Goal: Navigation & Orientation: Find specific page/section

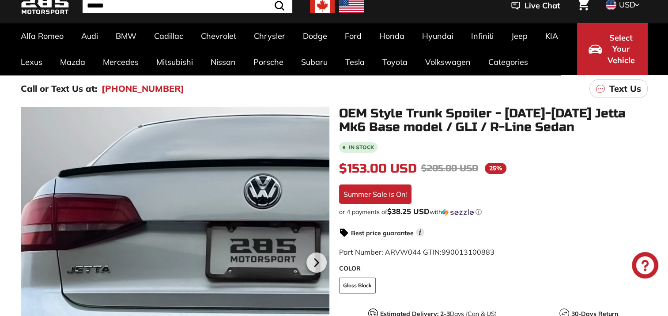
scroll to position [44, 0]
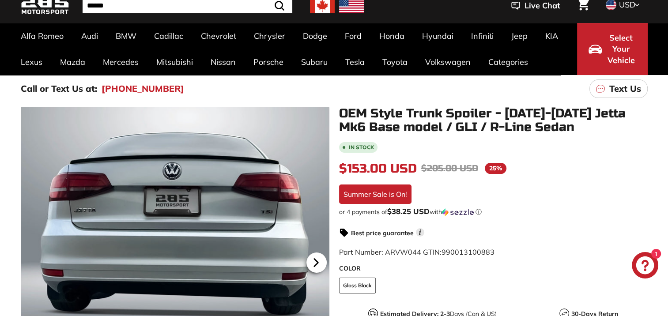
click at [321, 264] on icon at bounding box center [316, 263] width 20 height 20
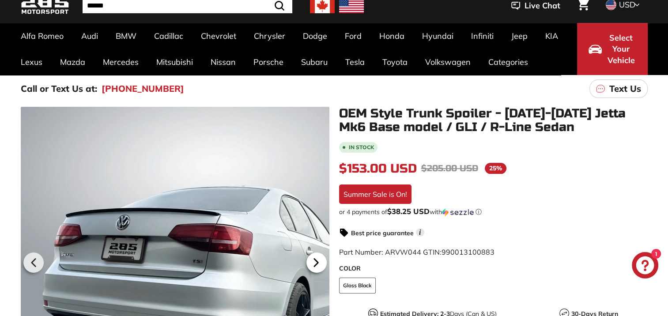
click at [321, 264] on icon at bounding box center [316, 263] width 20 height 20
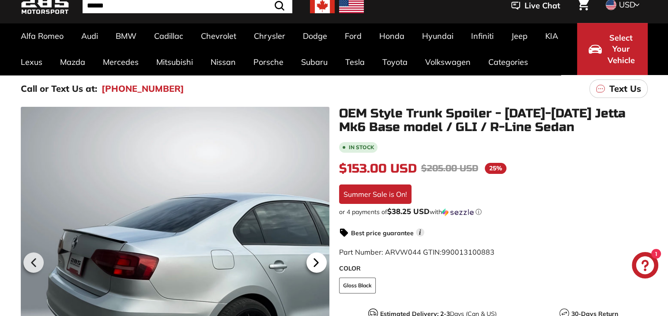
click at [321, 264] on icon at bounding box center [316, 263] width 20 height 20
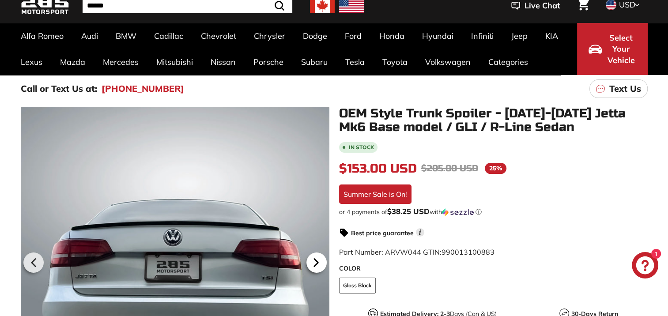
click at [321, 264] on icon at bounding box center [316, 263] width 20 height 20
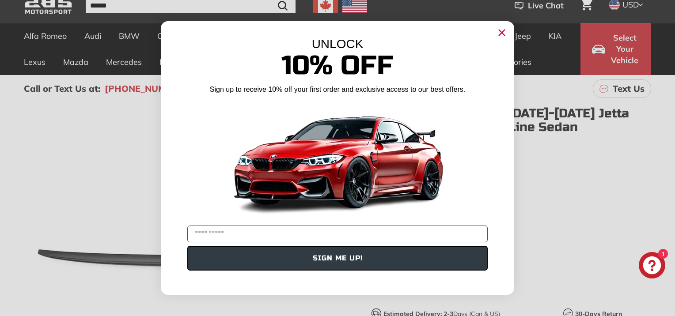
click at [500, 33] on circle "Close dialog" at bounding box center [501, 32] width 13 height 13
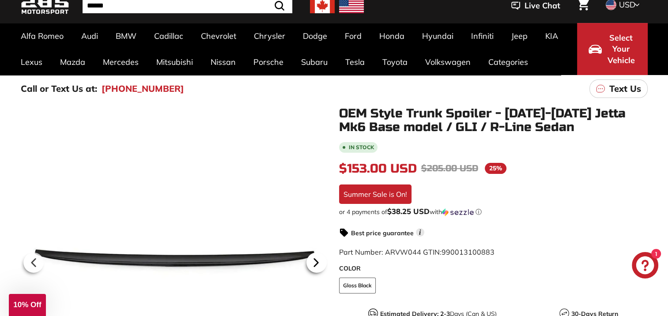
click at [324, 268] on icon at bounding box center [316, 263] width 20 height 20
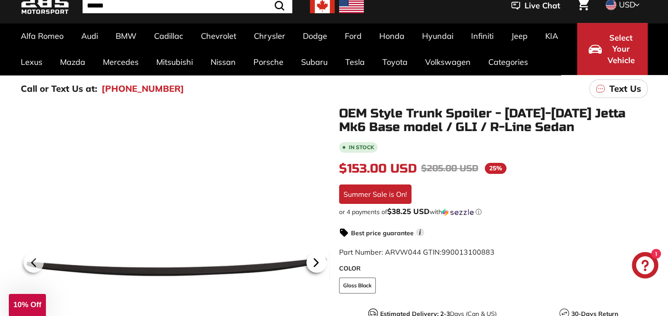
click at [319, 264] on icon at bounding box center [316, 263] width 20 height 20
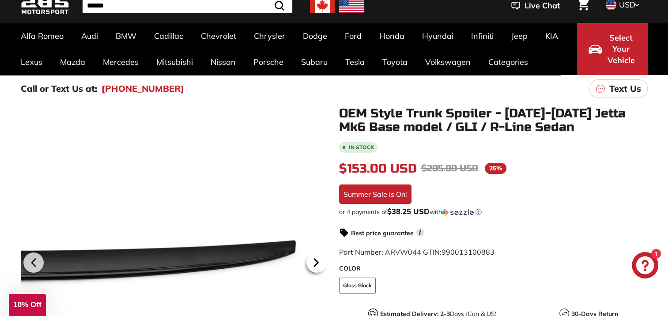
scroll to position [0, 72]
click at [319, 264] on icon at bounding box center [316, 263] width 20 height 20
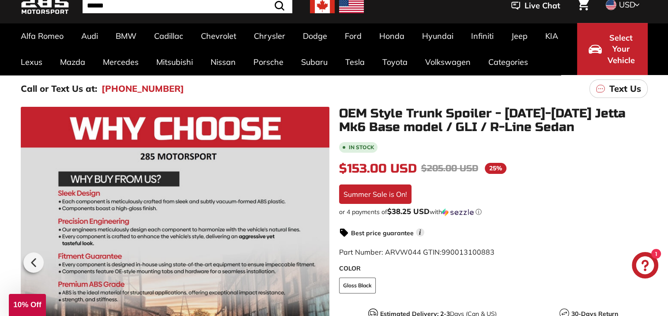
click at [319, 264] on div at bounding box center [175, 261] width 309 height 309
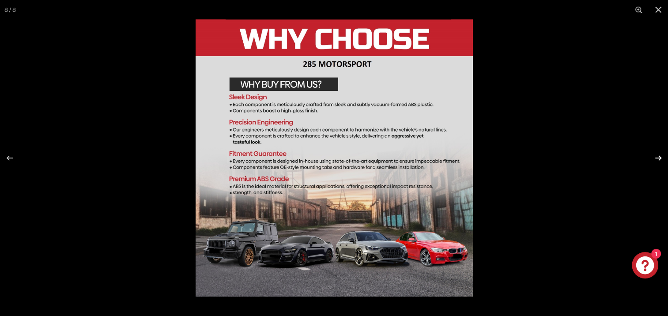
click at [661, 161] on button at bounding box center [652, 158] width 31 height 44
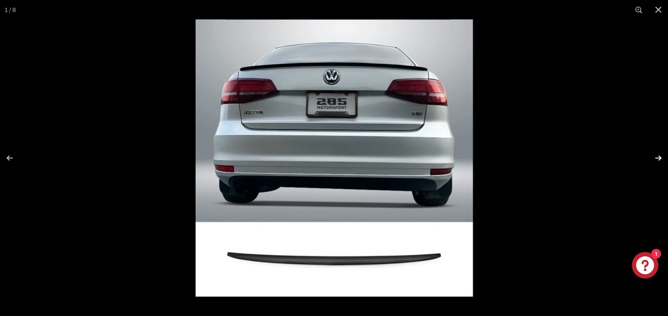
scroll to position [0, 0]
click at [660, 160] on button at bounding box center [652, 158] width 31 height 44
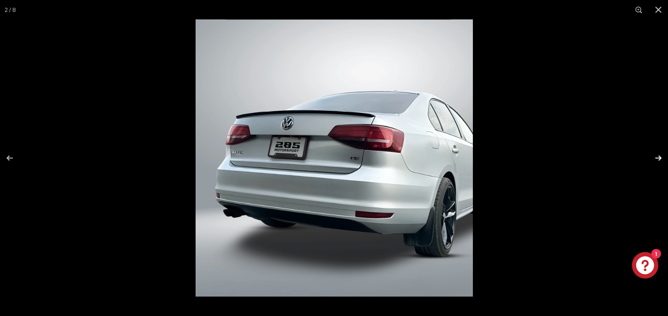
click at [658, 157] on button at bounding box center [652, 158] width 31 height 44
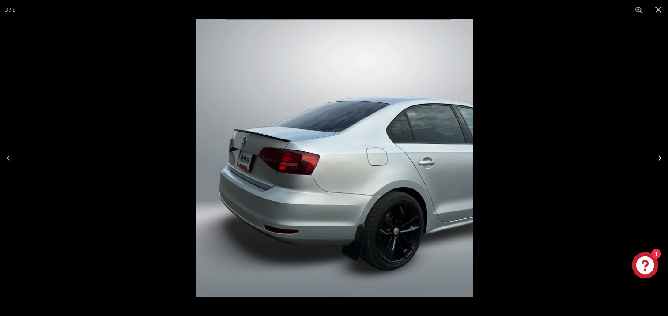
click at [658, 157] on button at bounding box center [652, 158] width 31 height 44
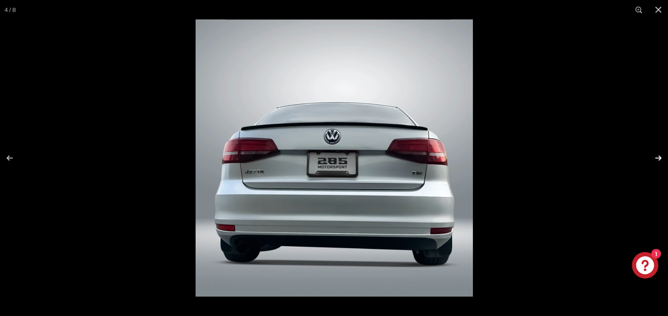
click at [658, 157] on button at bounding box center [652, 158] width 31 height 44
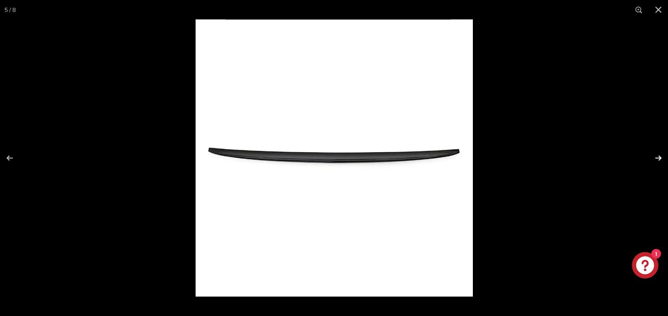
click at [658, 157] on button at bounding box center [652, 158] width 31 height 44
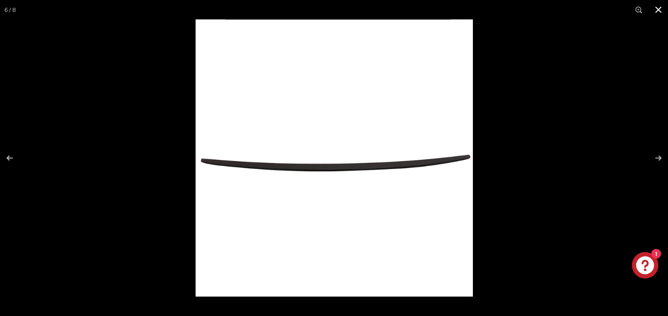
click at [660, 7] on button at bounding box center [658, 9] width 19 height 19
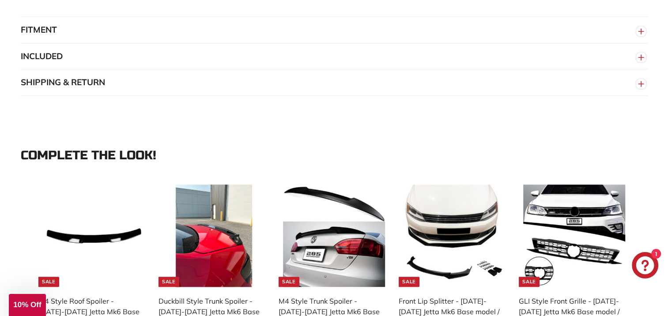
scroll to position [707, 0]
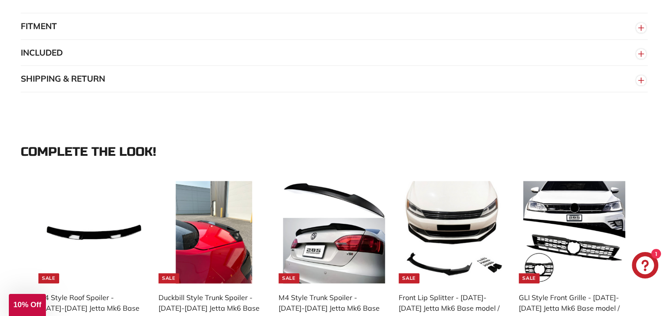
click at [70, 85] on button "SHIPPING & RETURN" at bounding box center [334, 79] width 627 height 26
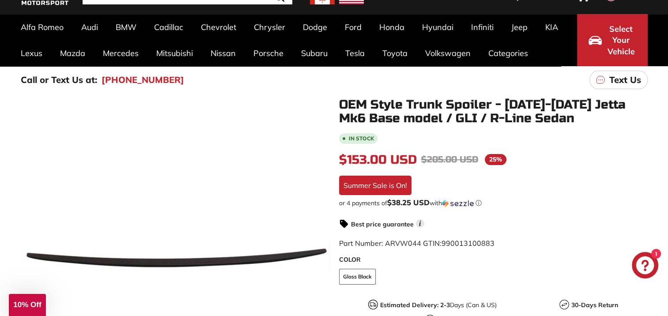
scroll to position [0, 0]
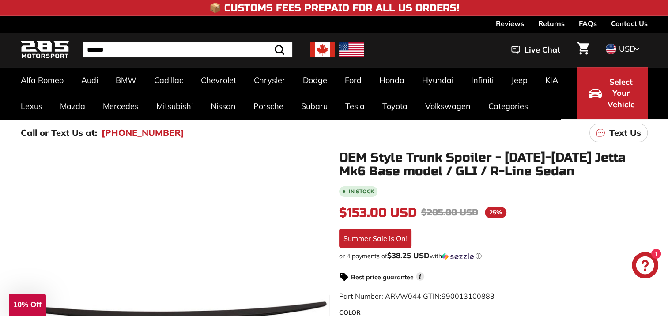
click at [357, 55] on img at bounding box center [351, 49] width 25 height 15
click at [588, 24] on link "FAQs" at bounding box center [588, 23] width 18 height 15
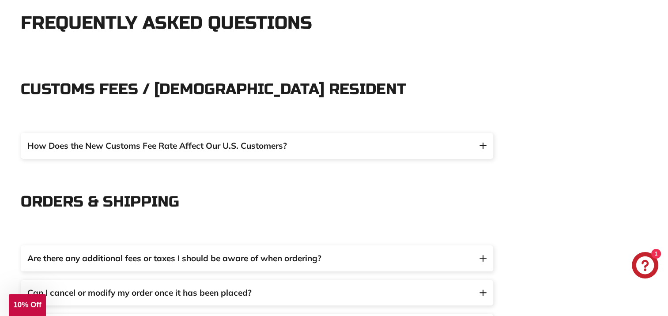
click at [482, 144] on img "button" at bounding box center [483, 146] width 7 height 7
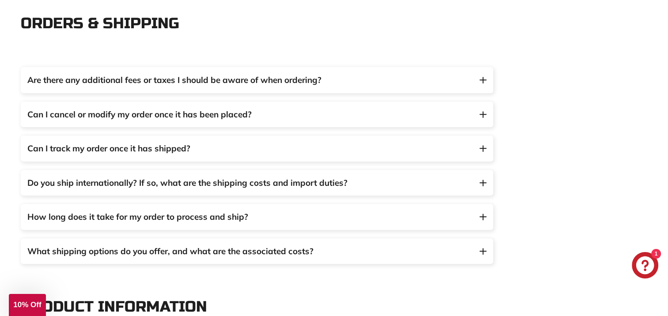
scroll to position [353, 0]
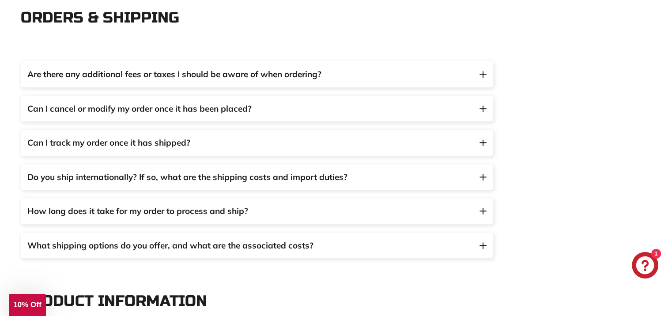
click at [481, 75] on img "button" at bounding box center [483, 74] width 7 height 7
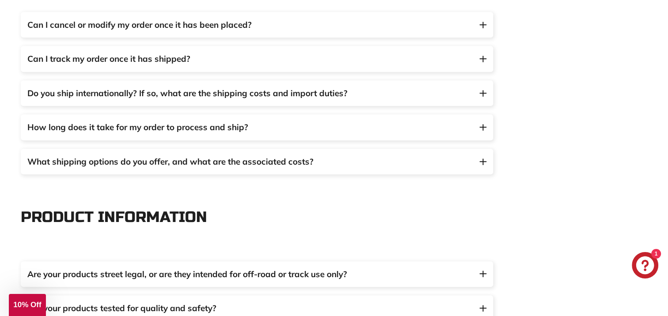
scroll to position [486, 0]
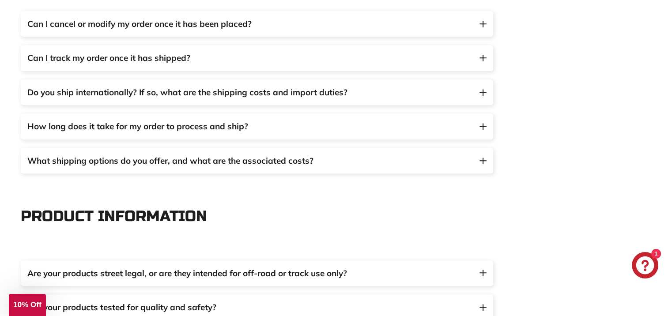
click at [480, 24] on img "button" at bounding box center [483, 24] width 7 height 7
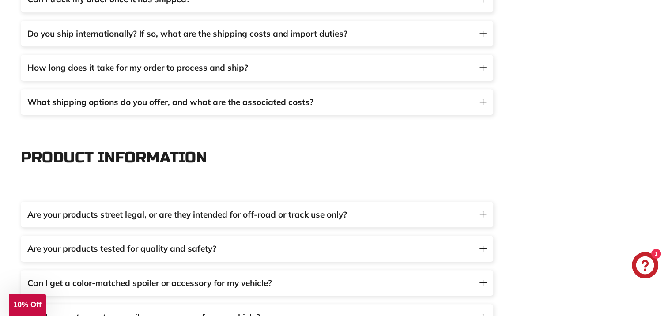
scroll to position [618, 0]
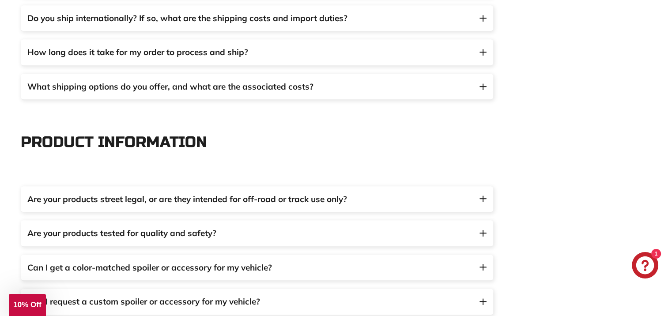
click at [486, 51] on img "button" at bounding box center [483, 52] width 7 height 7
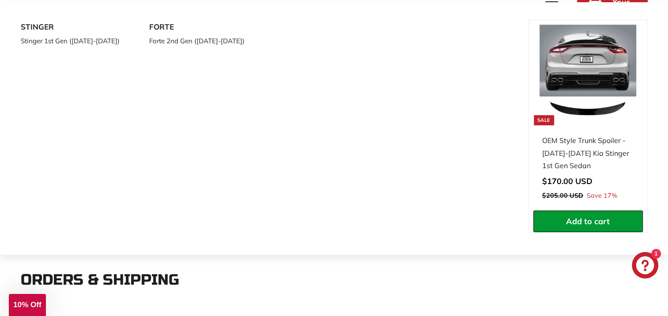
scroll to position [0, 0]
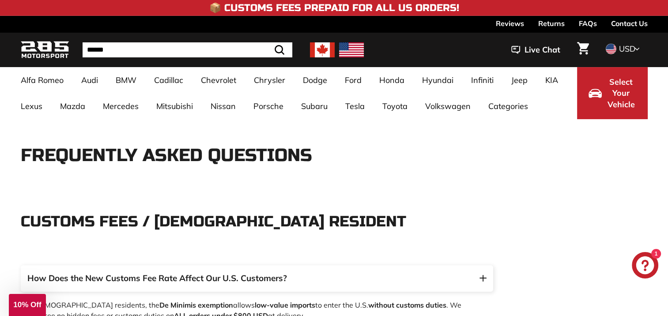
click at [520, 23] on link "Reviews" at bounding box center [510, 23] width 28 height 15
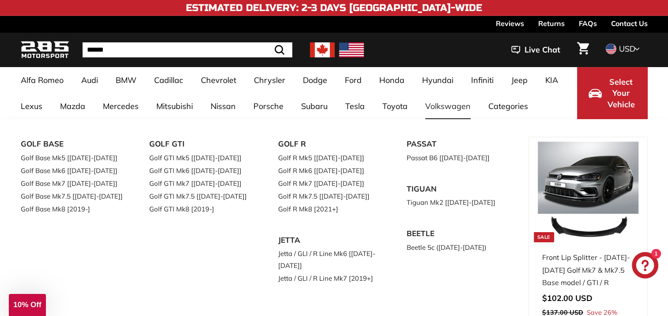
click at [436, 107] on link "Volkswagen" at bounding box center [447, 106] width 63 height 26
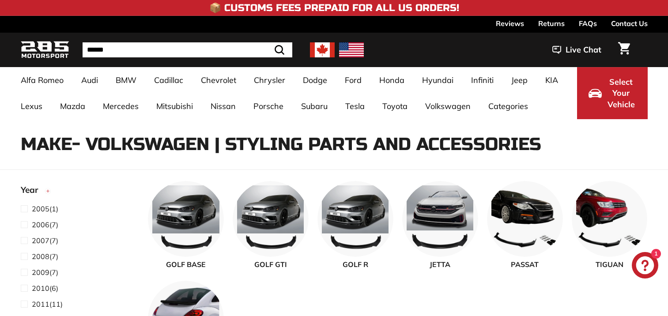
select select "**********"
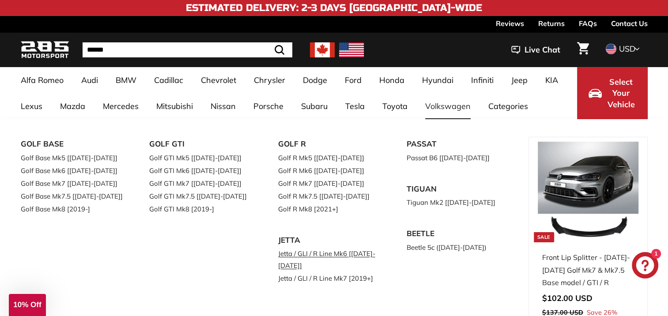
click at [326, 253] on link "Jetta / GLI / R Line Mk6 [[DATE]-[DATE]]" at bounding box center [330, 259] width 104 height 25
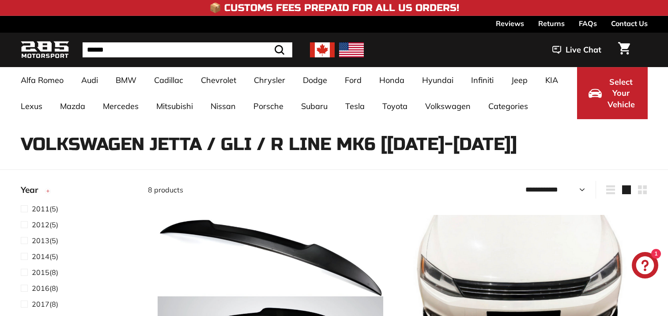
select select "**********"
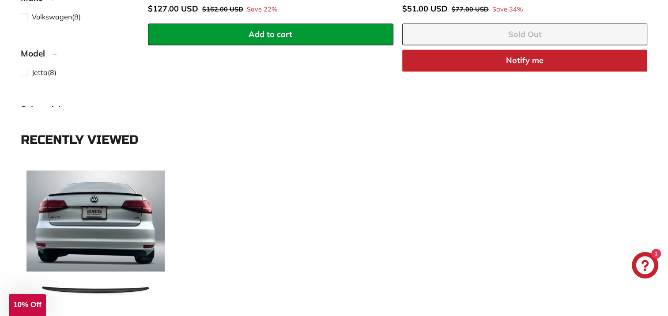
scroll to position [1457, 0]
